Goal: Task Accomplishment & Management: Use online tool/utility

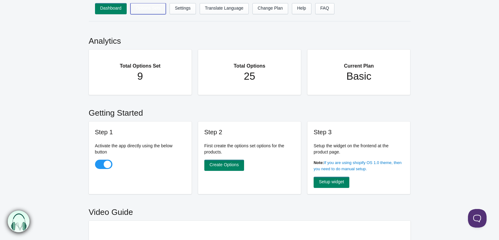
click at [152, 7] on link "Options Sets" at bounding box center [147, 8] width 35 height 11
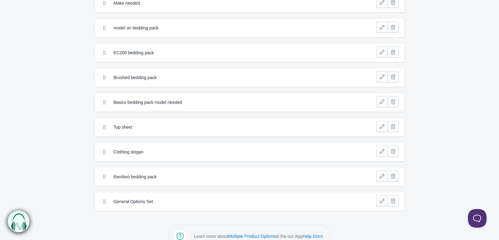
scroll to position [64, 0]
click at [381, 177] on link at bounding box center [381, 175] width 11 height 11
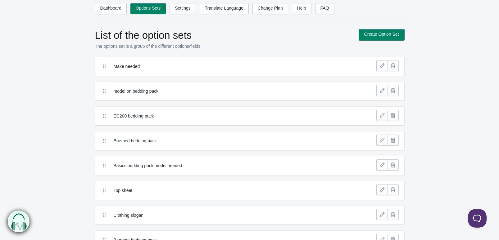
click at [395, 35] on link "Create Option Set" at bounding box center [381, 34] width 45 height 11
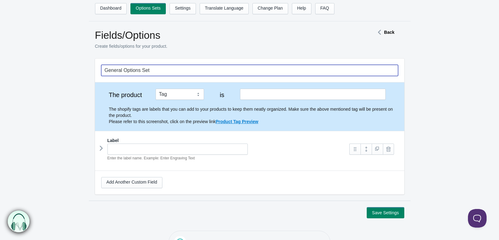
drag, startPoint x: 218, startPoint y: 69, endPoint x: 77, endPoint y: 60, distance: 141.8
click at [77, 60] on form "General Options Set The product Tag Vendor Type URL Handle All Products is Labe…" at bounding box center [249, 139] width 499 height 160
type input "600tc bedding pack"
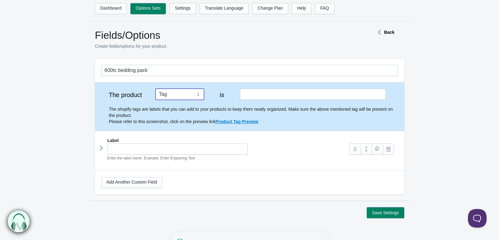
click at [179, 93] on select "Tag Vendor Type URL Handle All Products" at bounding box center [179, 94] width 48 height 11
click at [155, 89] on select "Tag Vendor Type URL Handle All Products" at bounding box center [179, 94] width 48 height 11
click at [198, 93] on select "Tag Vendor Type URL Handle All Products" at bounding box center [179, 94] width 48 height 11
select select "1"
click at [155, 89] on select "Tag Vendor Type URL Handle All Products" at bounding box center [179, 94] width 48 height 11
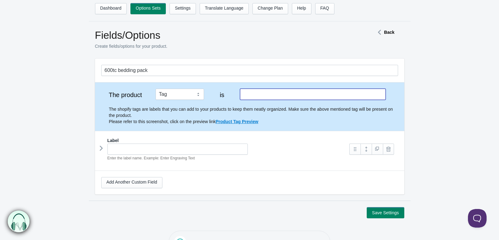
click at [260, 96] on input "text" at bounding box center [312, 94] width 145 height 11
type input "600tc Bedding Pack"
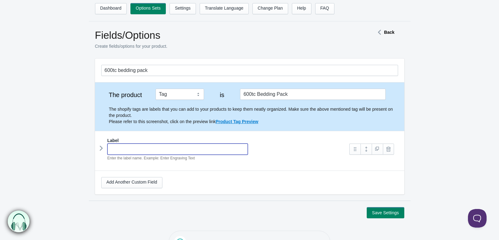
click at [197, 147] on input "text" at bounding box center [177, 149] width 141 height 11
type input "Colour of Fitted Sheet"
click at [101, 147] on icon at bounding box center [101, 148] width 0 height 9
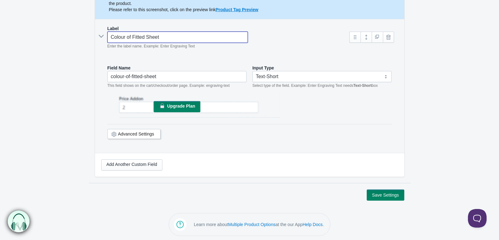
scroll to position [113, 0]
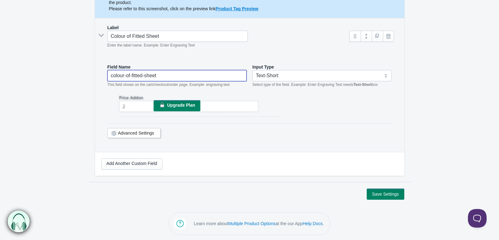
drag, startPoint x: 223, startPoint y: 75, endPoint x: 61, endPoint y: 81, distance: 162.4
click at [61, 81] on form "600tc bedding pack The product Tag Vendor Type URL Handle All Products is Label…" at bounding box center [249, 73] width 499 height 254
type input "Colour of Sheet"
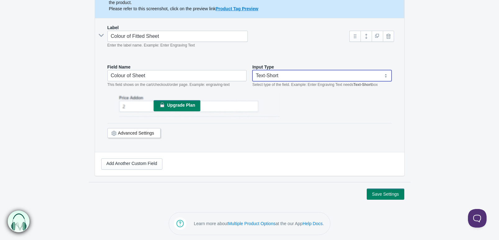
click at [268, 74] on select "Text-Short Text-Long Radio button Drop-down select Image Checkbox Datepicker" at bounding box center [321, 75] width 139 height 11
select select "4"
click at [252, 70] on select "Text-Short Text-Long Radio button Drop-down select Image Checkbox Datepicker" at bounding box center [321, 75] width 139 height 11
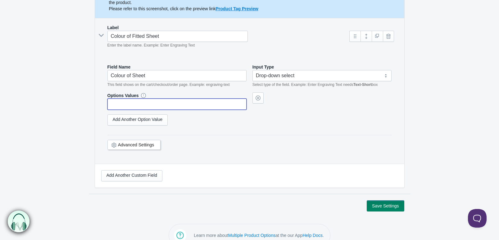
click at [191, 102] on input "text" at bounding box center [176, 104] width 139 height 11
click at [114, 119] on link "Add Another Option Value" at bounding box center [137, 120] width 61 height 11
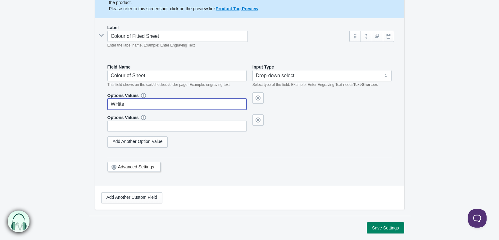
click at [118, 104] on input "WHite" at bounding box center [176, 104] width 139 height 11
type input "White"
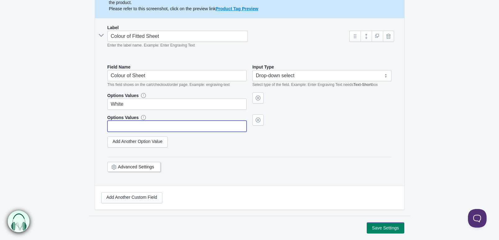
click at [118, 125] on input "text" at bounding box center [176, 126] width 139 height 11
click at [125, 141] on link "Add Another Option Value" at bounding box center [137, 142] width 61 height 11
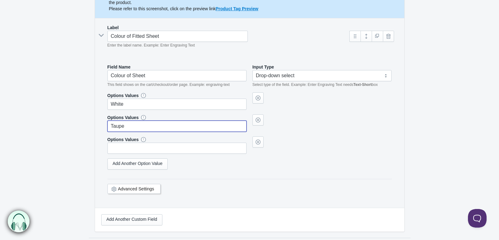
type input "Taupe"
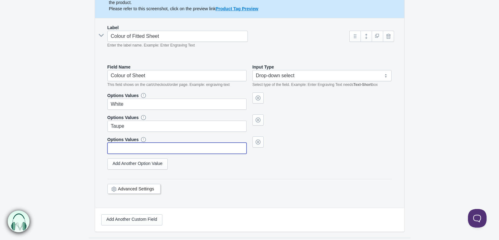
click at [124, 147] on input "text" at bounding box center [176, 148] width 139 height 11
click at [124, 162] on link "Add Another Option Value" at bounding box center [137, 164] width 61 height 11
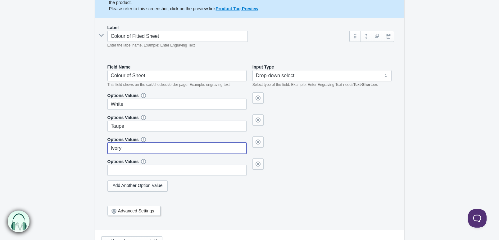
type input "Ivory"
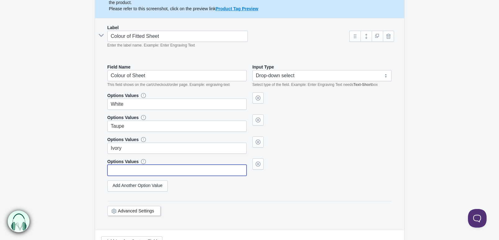
click at [127, 172] on input "text" at bounding box center [176, 170] width 139 height 11
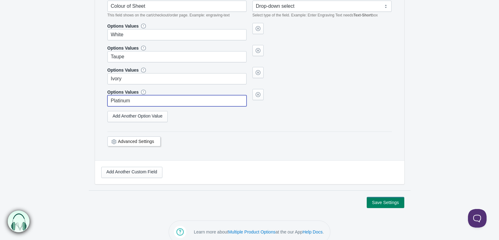
scroll to position [183, 0]
type input "Platinum"
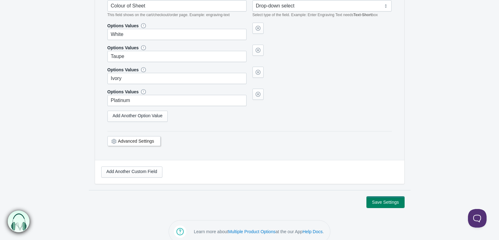
click at [383, 199] on button "Save Settings" at bounding box center [384, 202] width 37 height 11
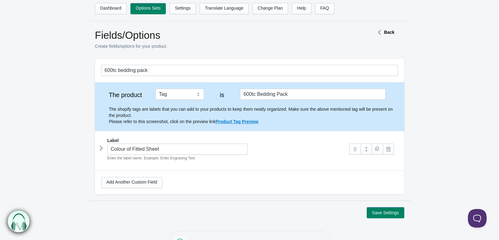
scroll to position [20, 0]
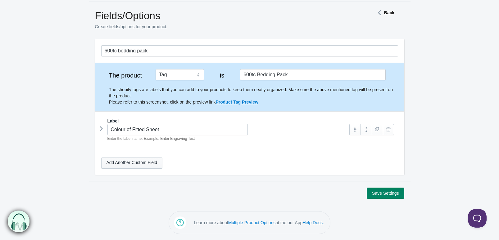
click at [145, 163] on link "Add Another Custom Field" at bounding box center [131, 163] width 61 height 11
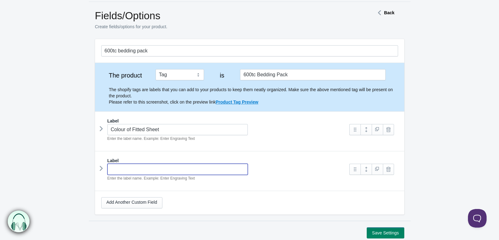
click at [136, 168] on input "text" at bounding box center [177, 169] width 141 height 11
type input "Make Of Motorhome/Caravan"
click at [101, 167] on icon at bounding box center [101, 168] width 0 height 9
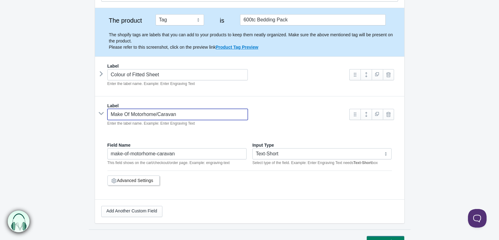
scroll to position [75, 0]
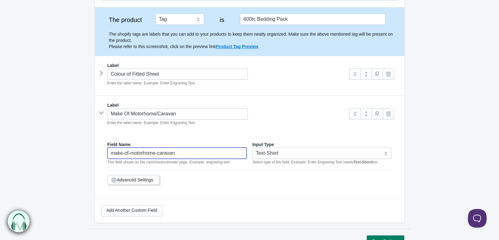
drag, startPoint x: 182, startPoint y: 156, endPoint x: 89, endPoint y: 147, distance: 93.8
click at [89, 147] on section "600tc bedding pack The product Tag Vendor Type URL Handle All Products is 600tc…" at bounding box center [249, 106] width 321 height 245
type input "Make"
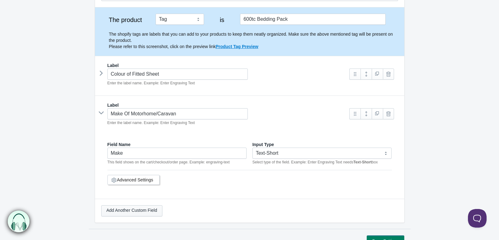
click at [136, 210] on link "Add Another Custom Field" at bounding box center [131, 210] width 61 height 11
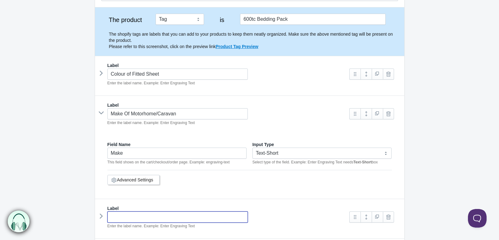
click at [138, 216] on input "text" at bounding box center [177, 217] width 141 height 11
type input "Model incl. no. ie 575 VIP"
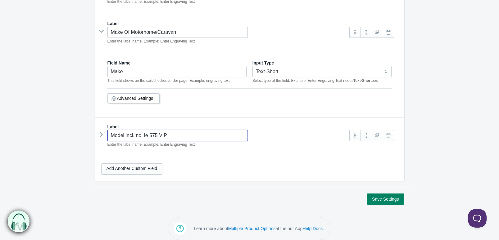
scroll to position [157, 0]
click at [101, 137] on icon at bounding box center [101, 134] width 0 height 9
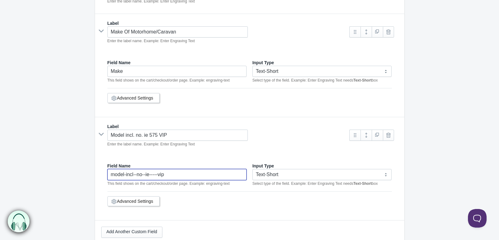
drag, startPoint x: 170, startPoint y: 178, endPoint x: 83, endPoint y: 172, distance: 87.1
click at [83, 172] on form "600tc bedding pack The product Tag Vendor Type URL Handle All Products is Label…" at bounding box center [249, 85] width 499 height 366
click at [113, 174] on input "model" at bounding box center [176, 174] width 139 height 11
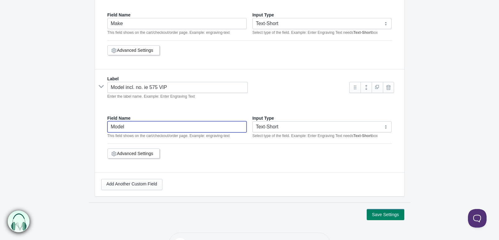
scroll to position [205, 0]
type input "Model"
click at [130, 186] on link "Add Another Custom Field" at bounding box center [131, 184] width 61 height 11
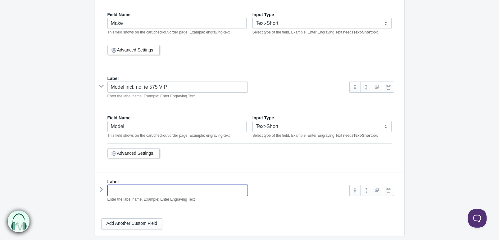
click at [130, 190] on input "text" at bounding box center [177, 190] width 141 height 11
type input "Year of Manufacture"
click at [101, 188] on icon at bounding box center [101, 189] width 0 height 9
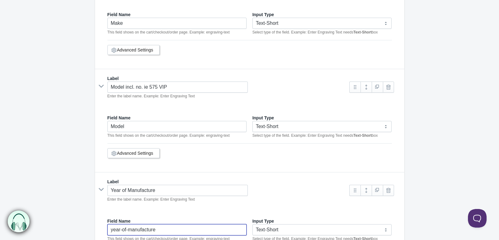
click at [122, 230] on input "year-of-manufacture" at bounding box center [176, 229] width 139 height 11
drag, startPoint x: 167, startPoint y: 225, endPoint x: 89, endPoint y: 225, distance: 77.9
click at [89, 225] on section "600tc bedding pack The product Tag Vendor Type URL Handle All Products is 600tc…" at bounding box center [249, 80] width 321 height 452
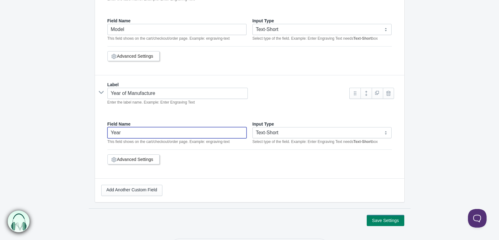
scroll to position [303, 0]
type input "Year"
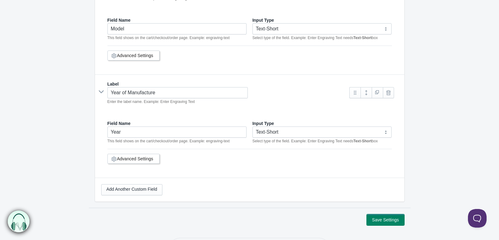
click at [378, 220] on button "Save Settings" at bounding box center [384, 219] width 37 height 11
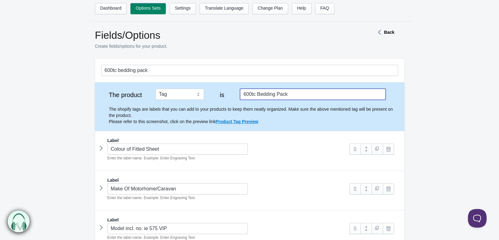
drag, startPoint x: 307, startPoint y: 95, endPoint x: 219, endPoint y: 95, distance: 88.4
click at [219, 95] on div "The product Tag Vendor Type URL Handle All Products is 600tc Bedding Pack The s…" at bounding box center [249, 107] width 297 height 36
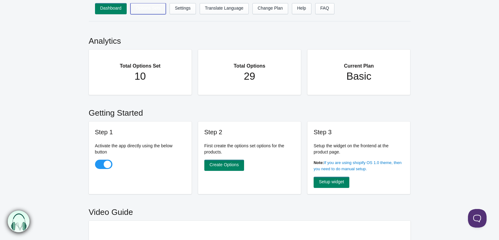
click at [153, 11] on link "Options Sets" at bounding box center [147, 8] width 35 height 11
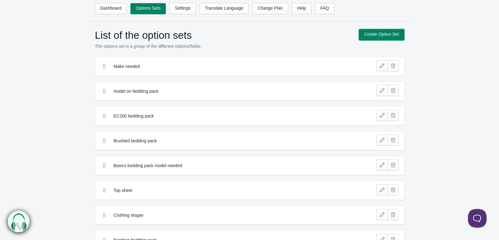
click at [382, 36] on link "Create Option Set" at bounding box center [381, 34] width 45 height 11
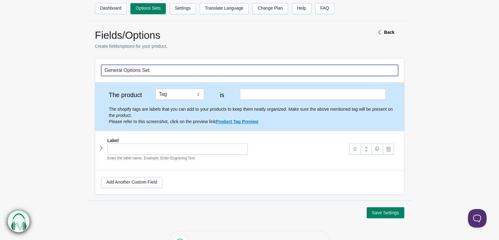
drag, startPoint x: 200, startPoint y: 72, endPoint x: 1, endPoint y: 57, distance: 199.4
click at [1, 57] on div "Fields/Options Create fields/options for your product. Back General Options Set…" at bounding box center [249, 123] width 499 height 189
type input "ec400 bedding pack"
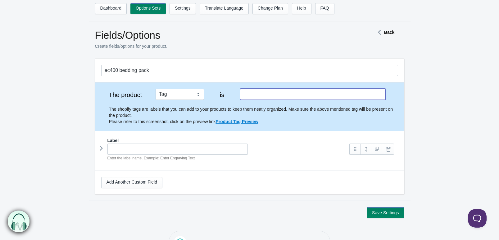
click at [249, 91] on input "text" at bounding box center [312, 94] width 145 height 11
type input "400tc Bedding PAck"
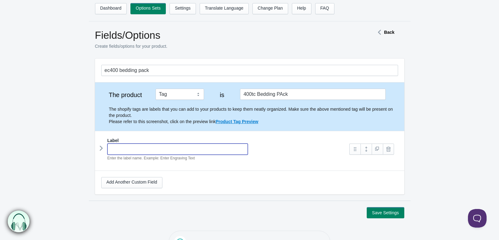
click at [173, 150] on input "text" at bounding box center [177, 149] width 141 height 11
type input "Colour of Fitted Sheet"
type input "colour-of-fitted-sheet"
click at [101, 146] on icon at bounding box center [101, 148] width 0 height 9
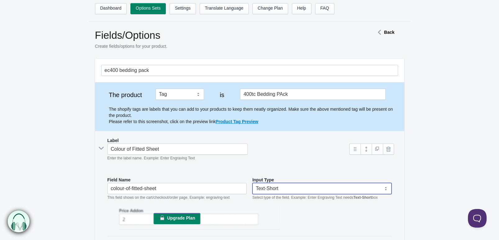
click at [279, 191] on select "Text-Short Text-Long Radio button Drop-down select Image Checkbox Datepicker" at bounding box center [321, 188] width 139 height 11
select select "4"
click at [252, 183] on select "Text-Short Text-Long Radio button Drop-down select Image Checkbox Datepicker" at bounding box center [321, 188] width 139 height 11
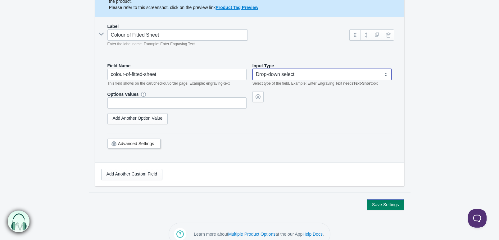
scroll to position [115, 0]
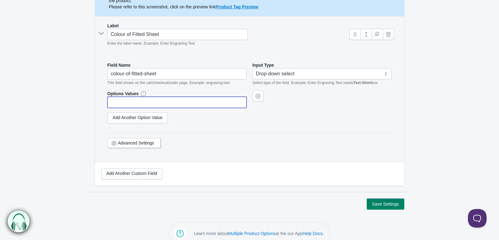
click at [184, 101] on input "text" at bounding box center [176, 102] width 139 height 11
click at [162, 120] on link "Add Another Option Value" at bounding box center [137, 118] width 61 height 11
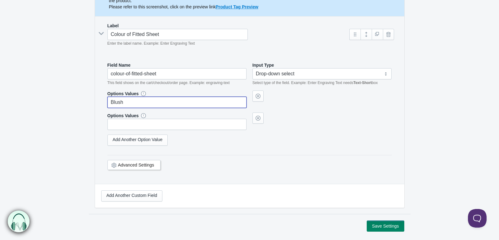
type input "Blush"
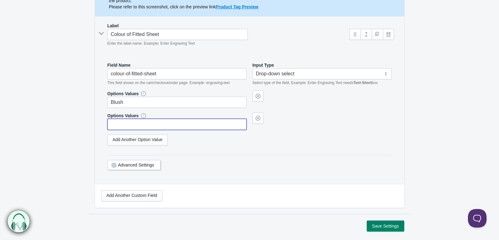
click at [149, 125] on input "text" at bounding box center [176, 124] width 139 height 11
type input "White"
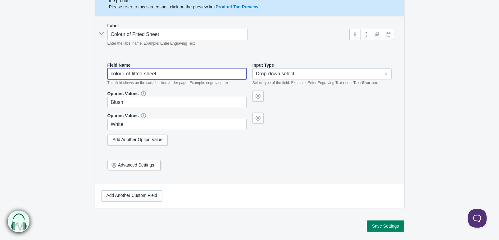
drag, startPoint x: 168, startPoint y: 77, endPoint x: 95, endPoint y: 72, distance: 73.1
click at [95, 72] on div "Label Colour of Fitted Sheet Enter the label name. Example: Enter Engraving Tex…" at bounding box center [249, 100] width 309 height 168
click at [129, 141] on link "Add Another Option Value" at bounding box center [137, 140] width 61 height 11
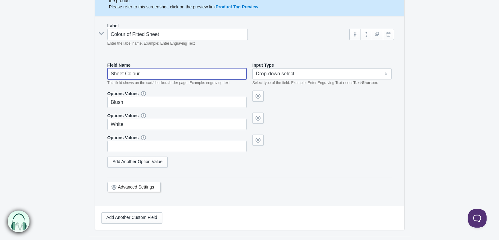
type input "Sheet Colour"
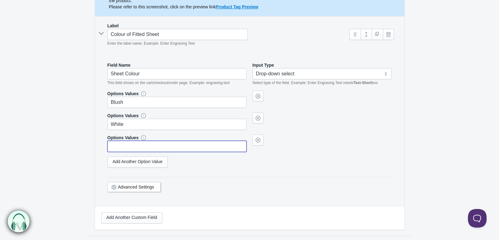
click at [129, 148] on input "text" at bounding box center [176, 146] width 139 height 11
click at [127, 163] on link "Add Another Option Value" at bounding box center [137, 162] width 61 height 11
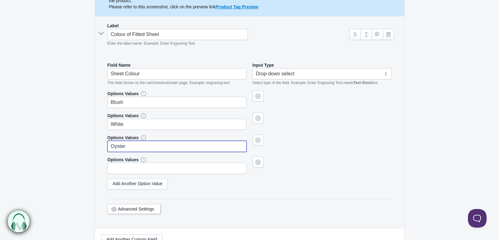
type input "Oyster"
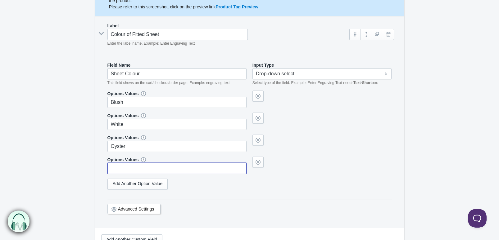
click at [127, 168] on input "text" at bounding box center [176, 168] width 139 height 11
click at [130, 187] on link "Add Another Option Value" at bounding box center [137, 184] width 61 height 11
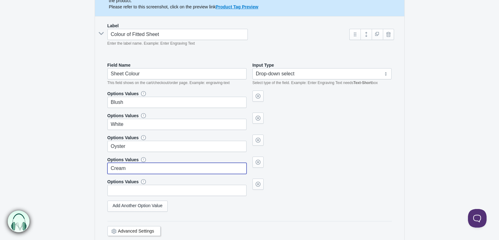
type input "Cream"
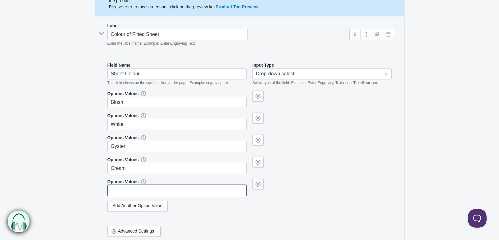
click at [128, 190] on input "text" at bounding box center [176, 190] width 139 height 11
click at [120, 191] on input "text" at bounding box center [176, 190] width 139 height 11
click at [121, 203] on link "Add Another Option Value" at bounding box center [137, 206] width 61 height 11
type input "Platinum"
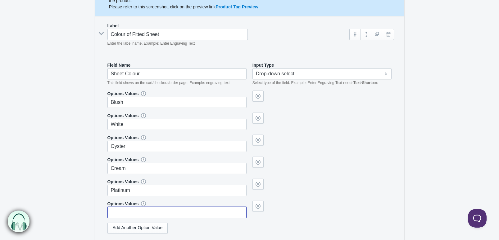
click at [121, 212] on input "text" at bounding box center [176, 212] width 139 height 11
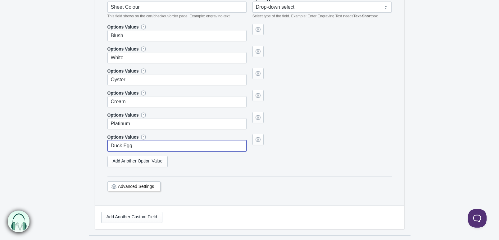
scroll to position [182, 0]
click at [144, 159] on link "Add Another Option Value" at bounding box center [137, 161] width 61 height 11
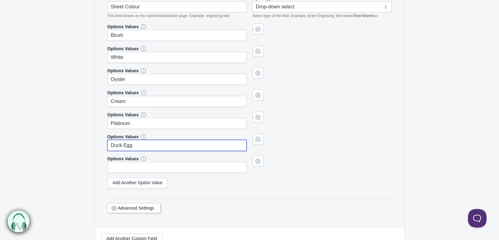
type input "Duck Egg"
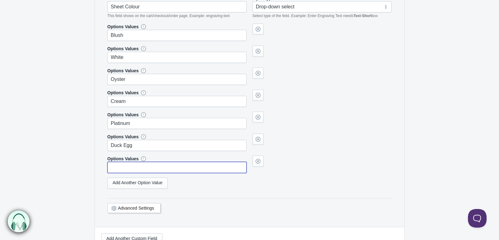
click at [132, 165] on input "text" at bounding box center [176, 167] width 139 height 11
click at [128, 183] on link "Add Another Option Value" at bounding box center [137, 183] width 61 height 11
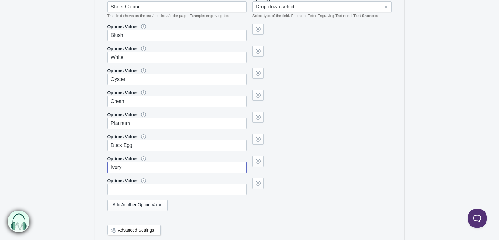
type input "Ivory"
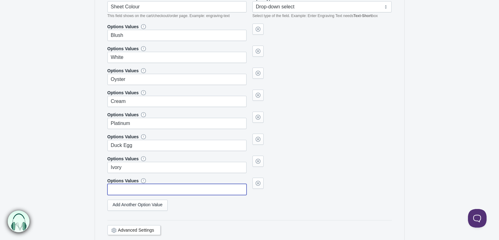
click at [147, 188] on input "text" at bounding box center [176, 189] width 139 height 11
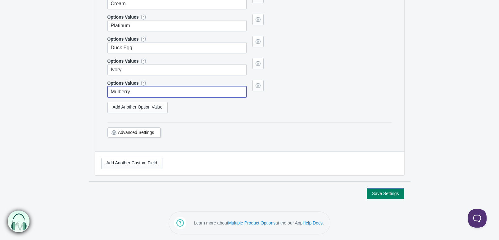
type input "Mulberry"
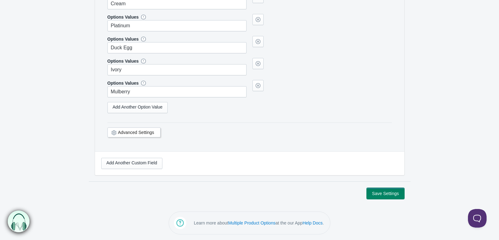
click at [388, 191] on button "Save Settings" at bounding box center [384, 193] width 37 height 11
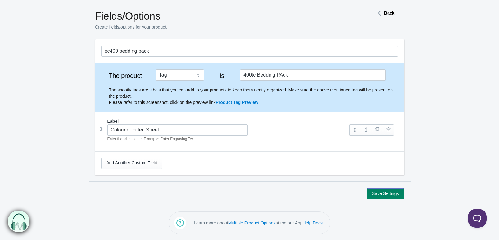
scroll to position [19, 0]
drag, startPoint x: 298, startPoint y: 77, endPoint x: 229, endPoint y: 77, distance: 68.6
click at [229, 77] on div "The product Tag Vendor Type URL Handle All Products is 400tc Bedding PAck The s…" at bounding box center [249, 88] width 297 height 36
click at [385, 193] on button "Save Settings" at bounding box center [384, 193] width 37 height 11
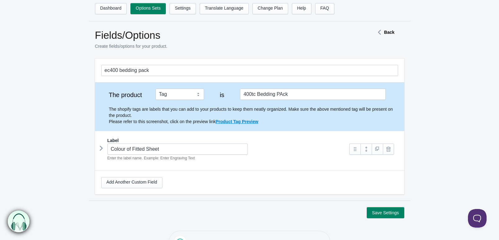
click at [287, 144] on div "Colour of Fitted Sheet Enter the label name. Example: Enter Engraving Text" at bounding box center [222, 153] width 242 height 18
click at [152, 185] on link "Add Another Custom Field" at bounding box center [131, 182] width 61 height 11
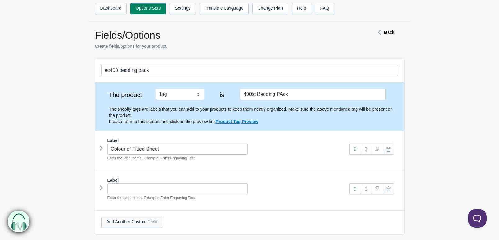
scroll to position [59, 0]
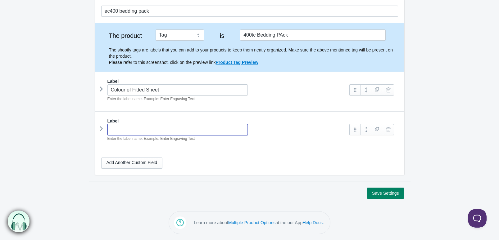
click at [177, 126] on input "text" at bounding box center [177, 129] width 141 height 11
type input "Make Of Motorhome/Caravan"
click at [157, 164] on link "Add Another Custom Field" at bounding box center [131, 163] width 61 height 11
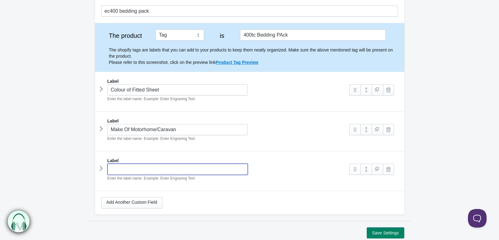
click at [157, 169] on input "text" at bounding box center [177, 169] width 141 height 11
type input "Model incl. no. ie 575 VIP"
click at [136, 204] on link "Add Another Custom Field" at bounding box center [131, 202] width 61 height 11
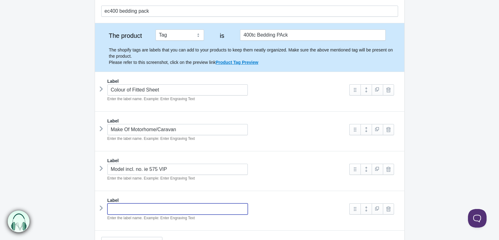
click at [136, 207] on input "text" at bounding box center [177, 209] width 141 height 11
type input "Year of Manufacture"
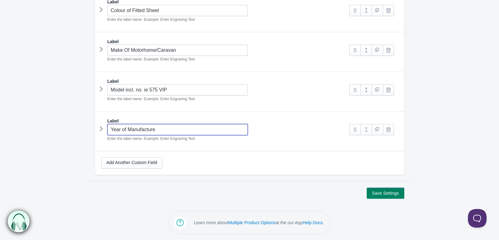
scroll to position [138, 0]
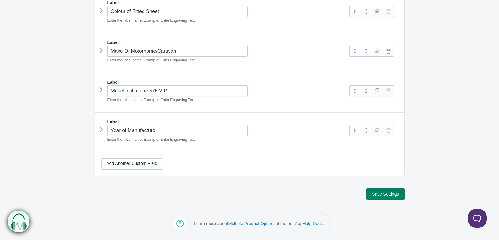
click at [382, 192] on button "Save Settings" at bounding box center [384, 194] width 37 height 11
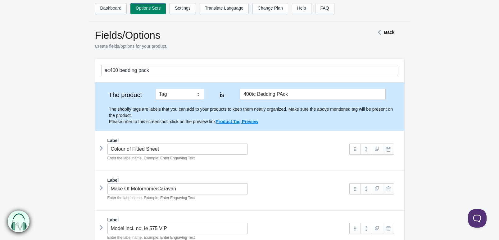
scroll to position [139, 0]
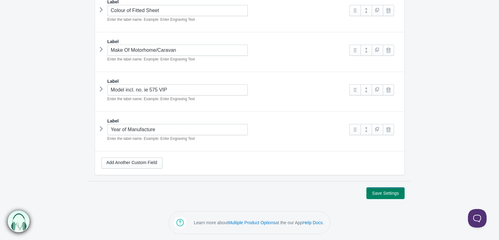
click at [384, 190] on button "Save Settings" at bounding box center [384, 193] width 37 height 11
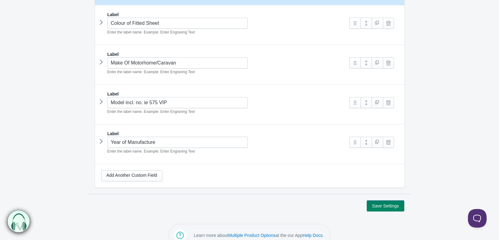
scroll to position [125, 0]
click at [386, 208] on button "Save Settings" at bounding box center [384, 206] width 37 height 11
